Goal: Information Seeking & Learning: Learn about a topic

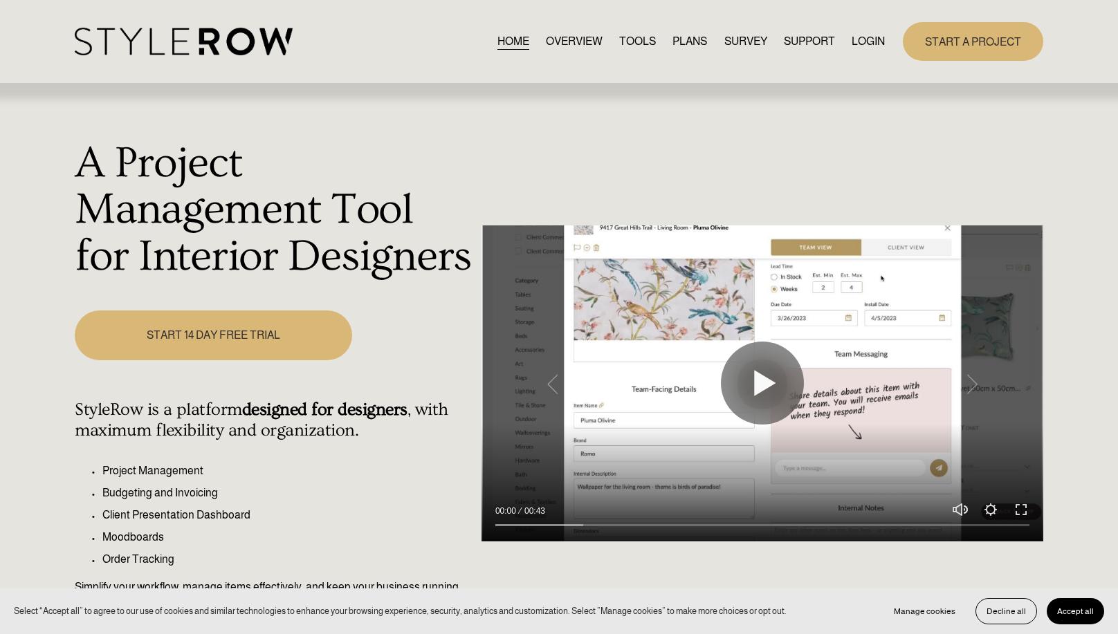
click at [694, 36] on link "PLANS" at bounding box center [689, 41] width 35 height 19
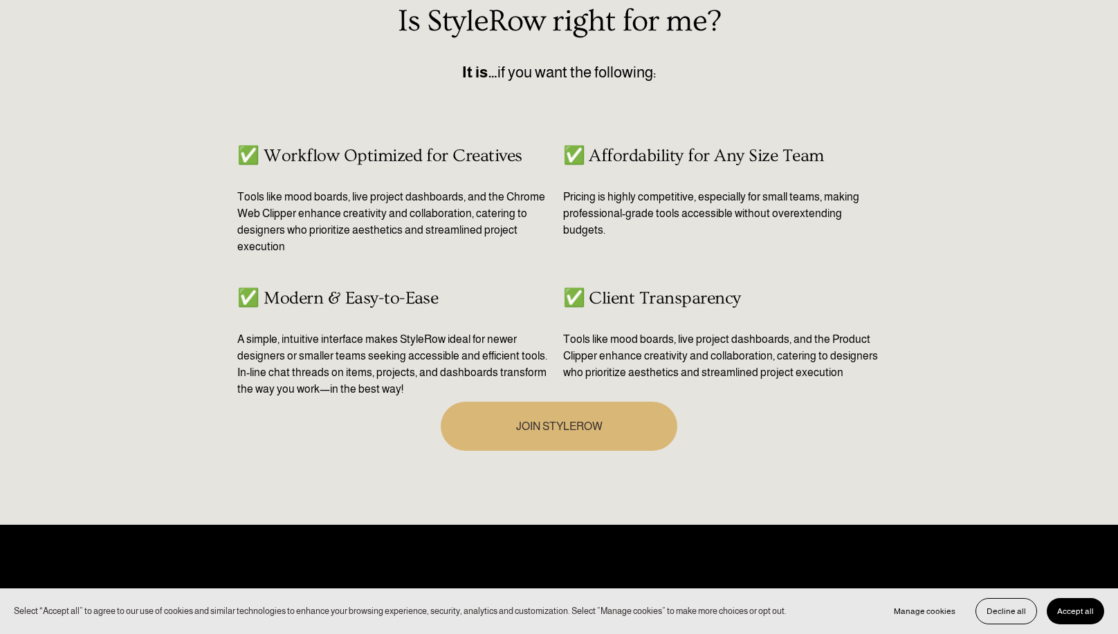
scroll to position [811, 0]
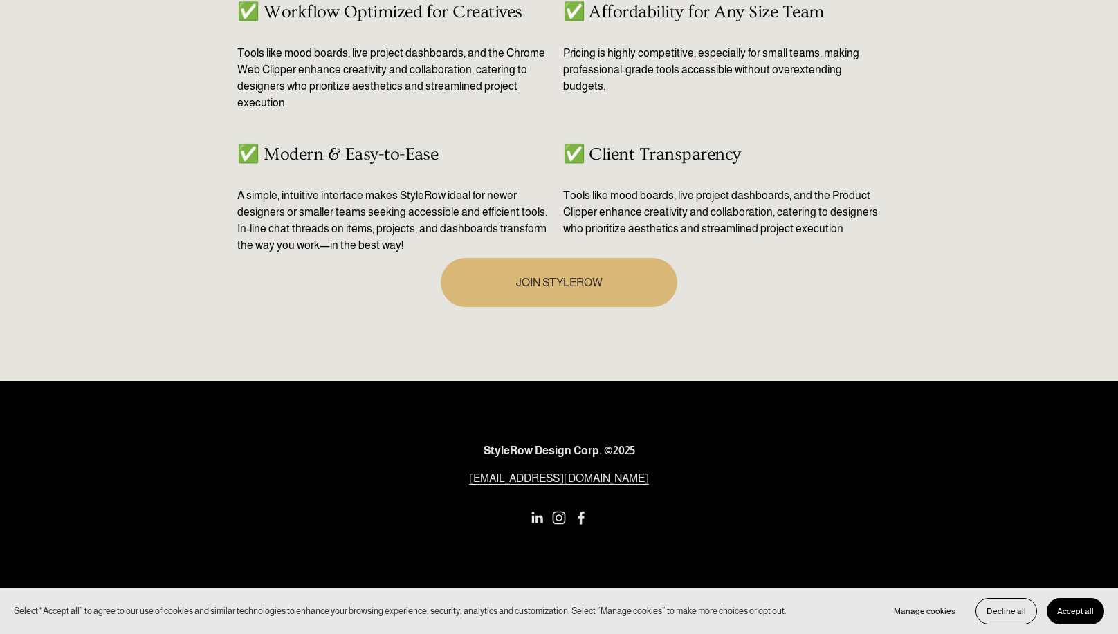
click at [1087, 605] on button "Accept all" at bounding box center [1075, 611] width 57 height 26
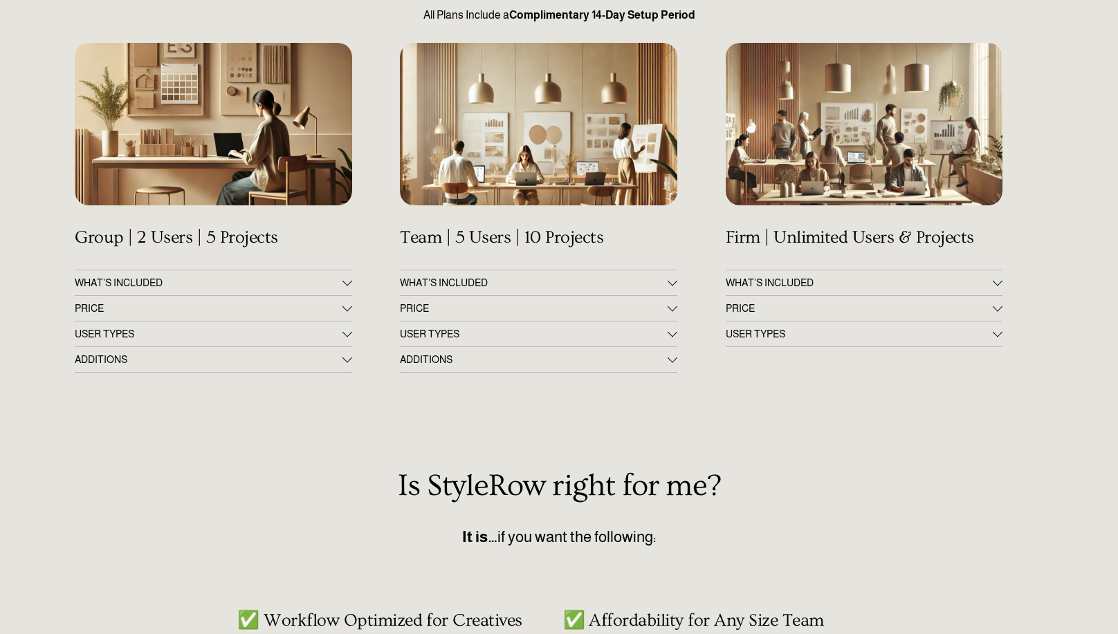
scroll to position [188, 0]
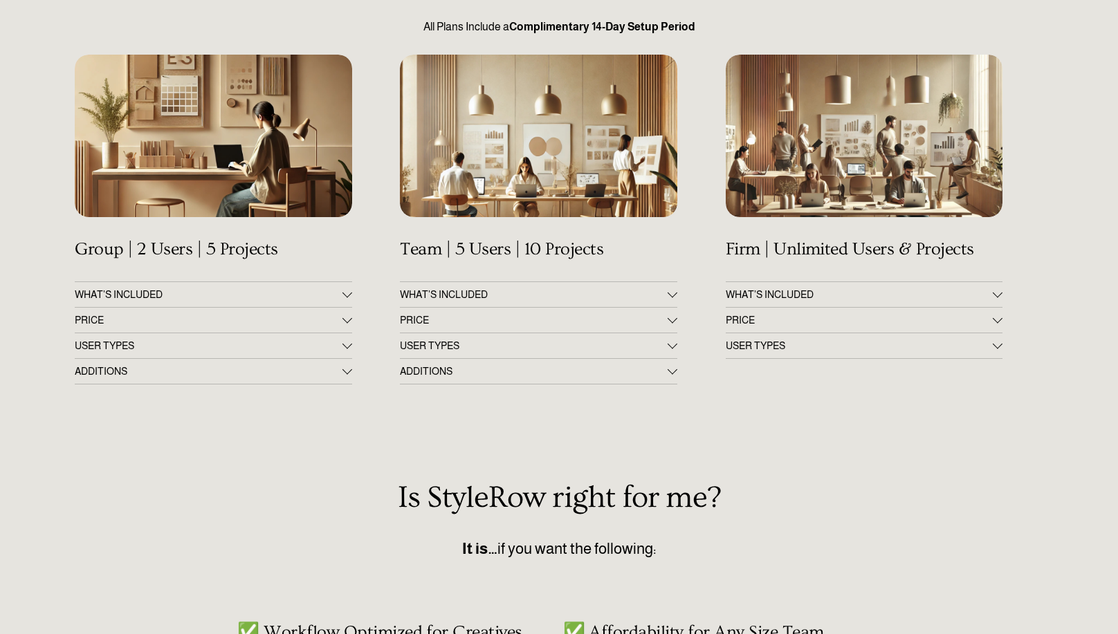
click at [345, 296] on div at bounding box center [347, 293] width 10 height 10
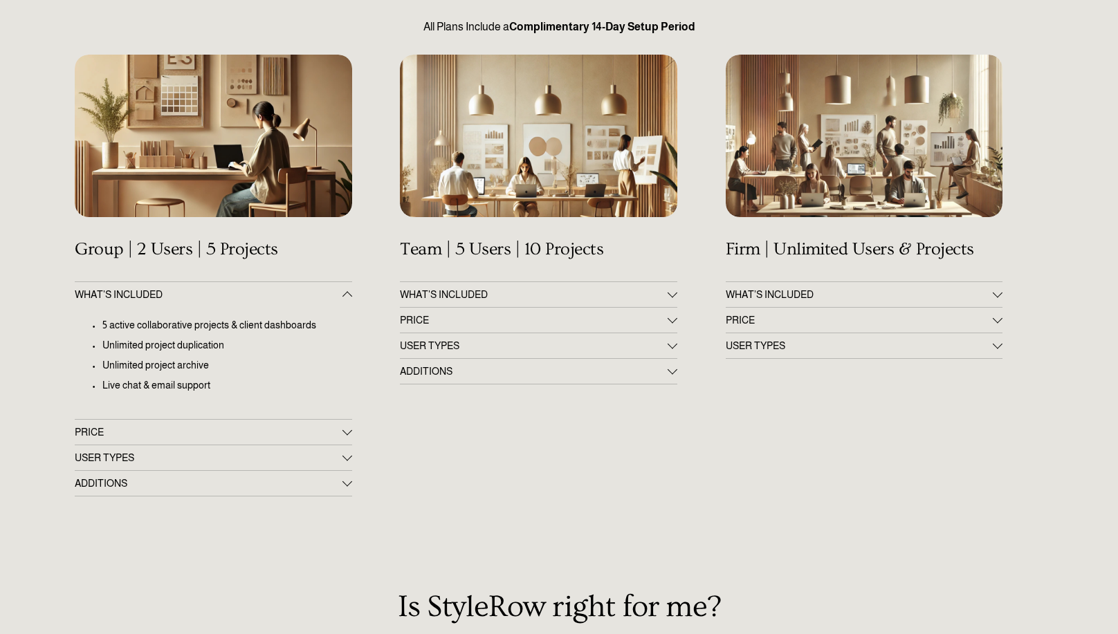
click at [346, 434] on div at bounding box center [347, 431] width 10 height 10
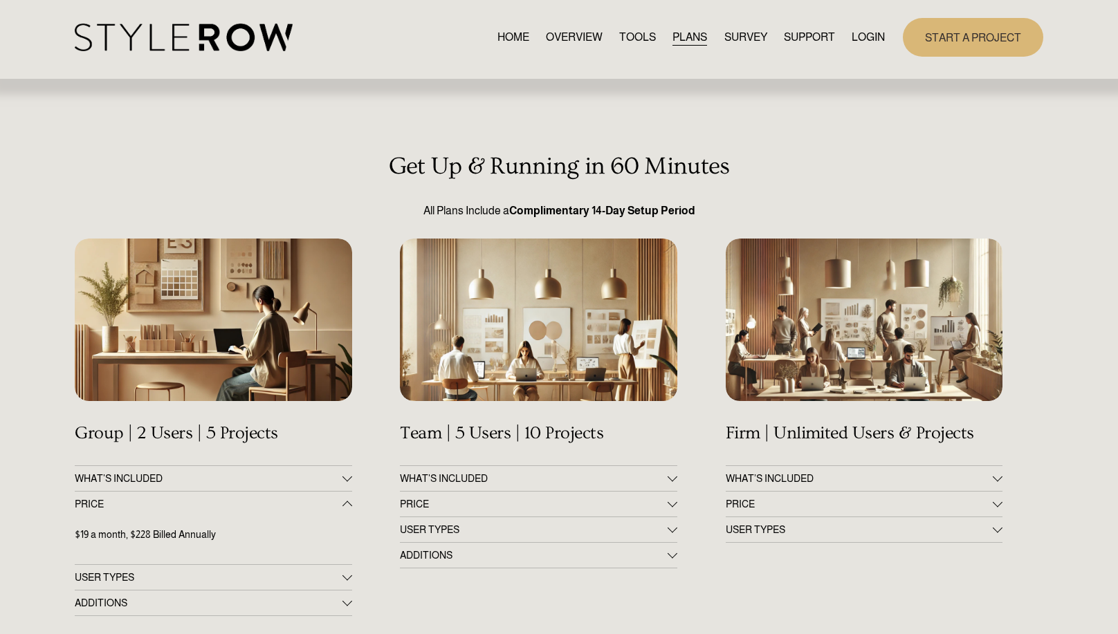
scroll to position [0, 0]
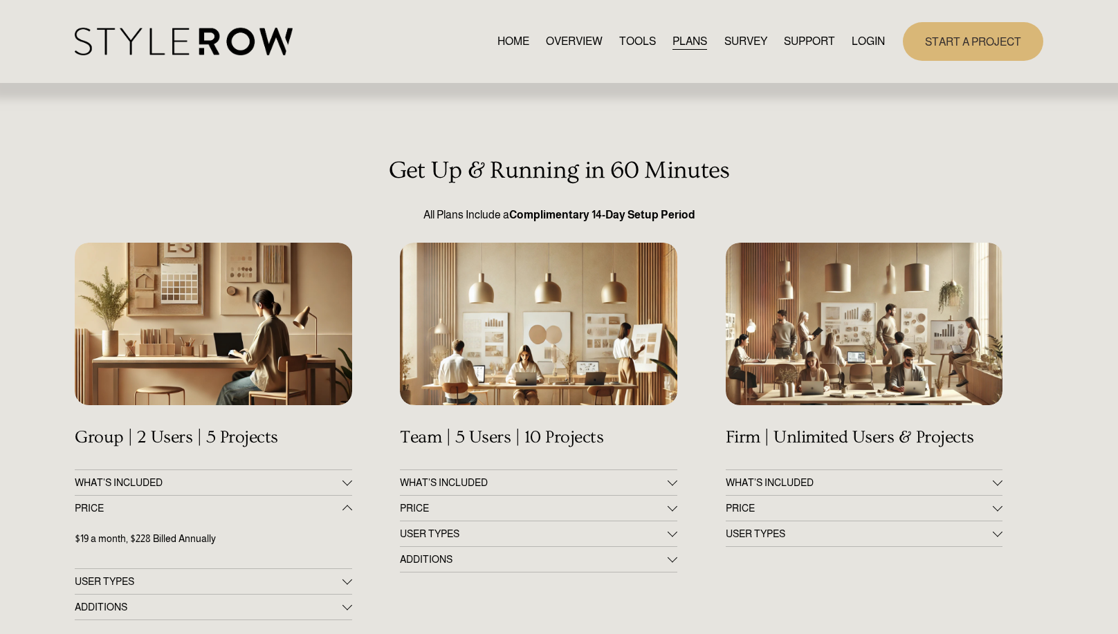
click at [1036, 184] on h3 "Get Up & Running in 60 Minutes" at bounding box center [559, 171] width 968 height 28
click at [632, 40] on link "TOOLS" at bounding box center [637, 41] width 37 height 19
